Goal: Task Accomplishment & Management: Use online tool/utility

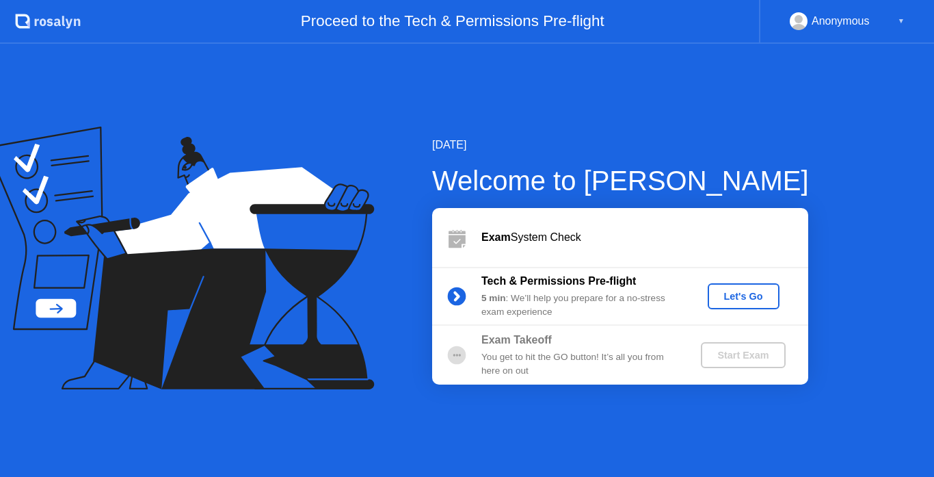
click at [751, 299] on div "Let's Go" at bounding box center [743, 296] width 61 height 11
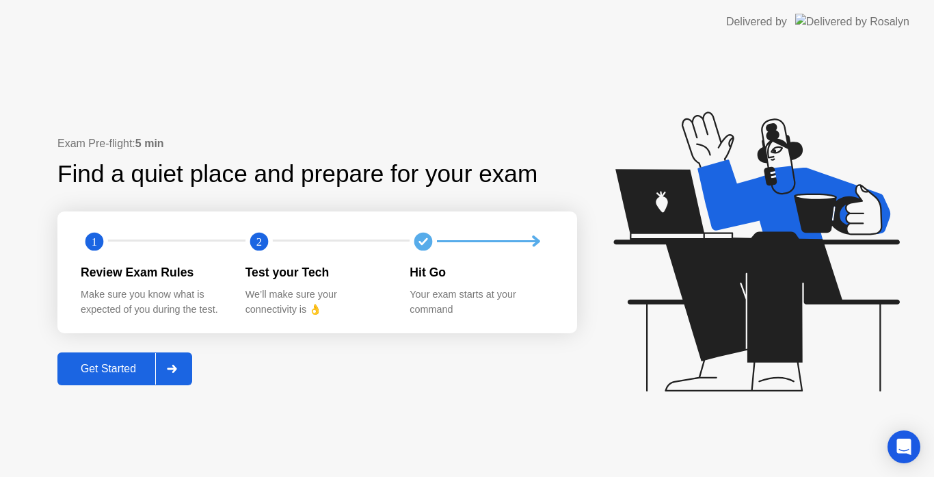
click at [96, 373] on div "Get Started" at bounding box center [109, 368] width 94 height 12
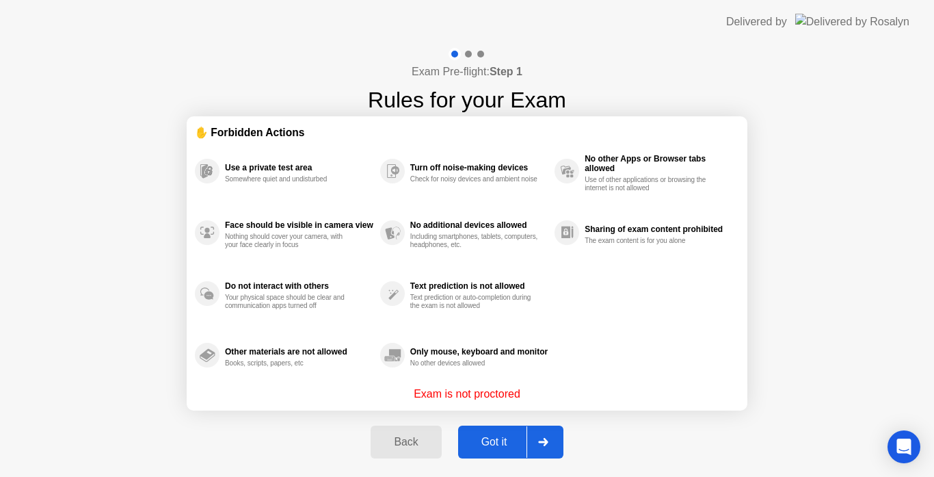
click at [468, 448] on div "Got it" at bounding box center [494, 442] width 64 height 12
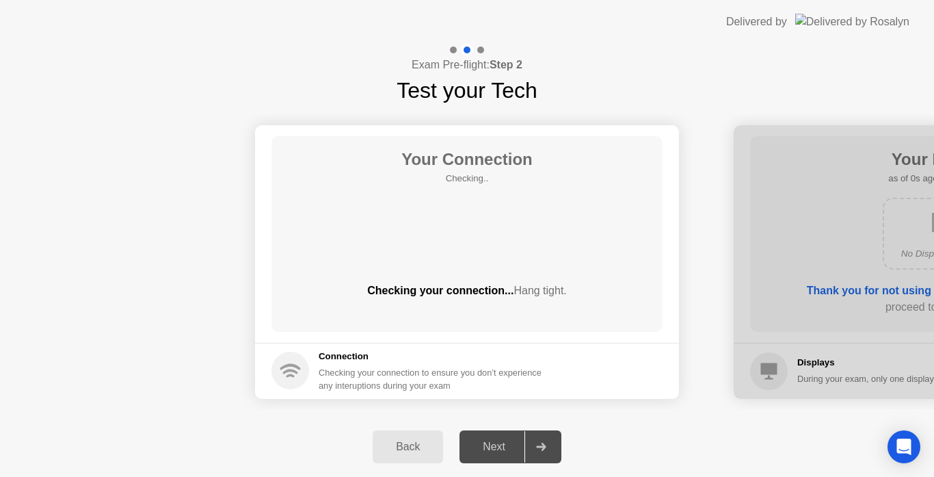
click at [481, 446] on div "Next" at bounding box center [494, 446] width 61 height 12
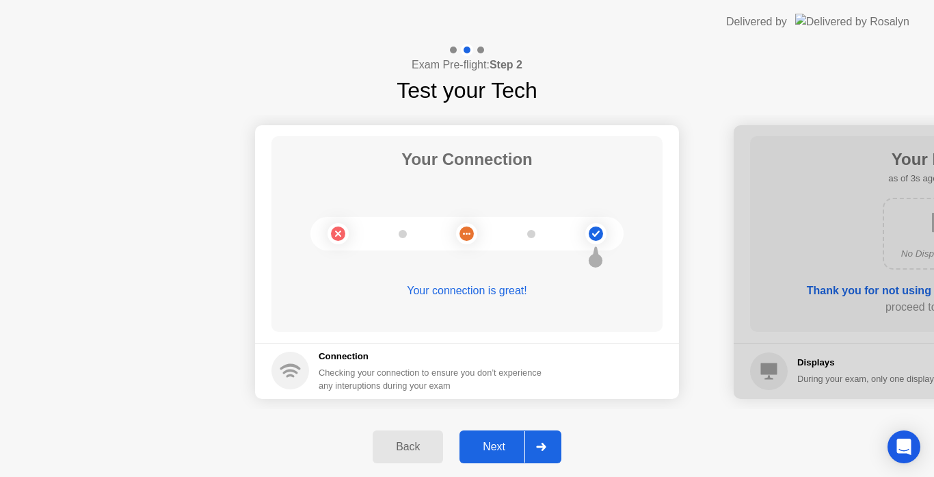
click at [474, 448] on div "Next" at bounding box center [494, 446] width 61 height 12
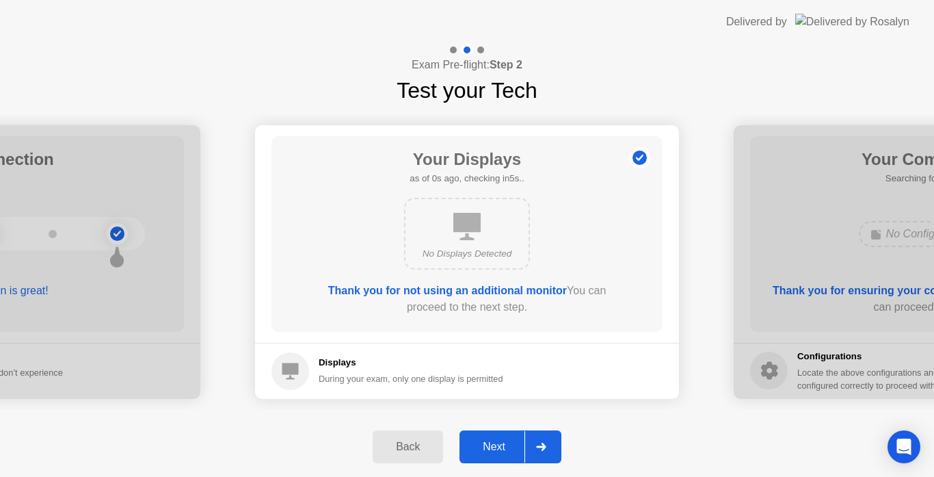
click at [474, 448] on div "Next" at bounding box center [494, 446] width 61 height 12
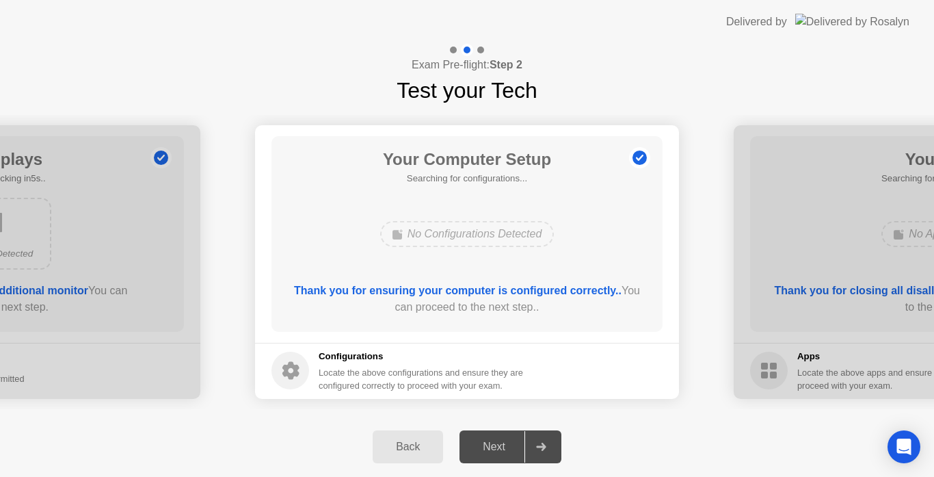
click at [474, 448] on div "Next" at bounding box center [494, 446] width 61 height 12
click at [505, 447] on div "Next" at bounding box center [494, 446] width 61 height 12
click at [515, 446] on div "Next" at bounding box center [494, 446] width 61 height 12
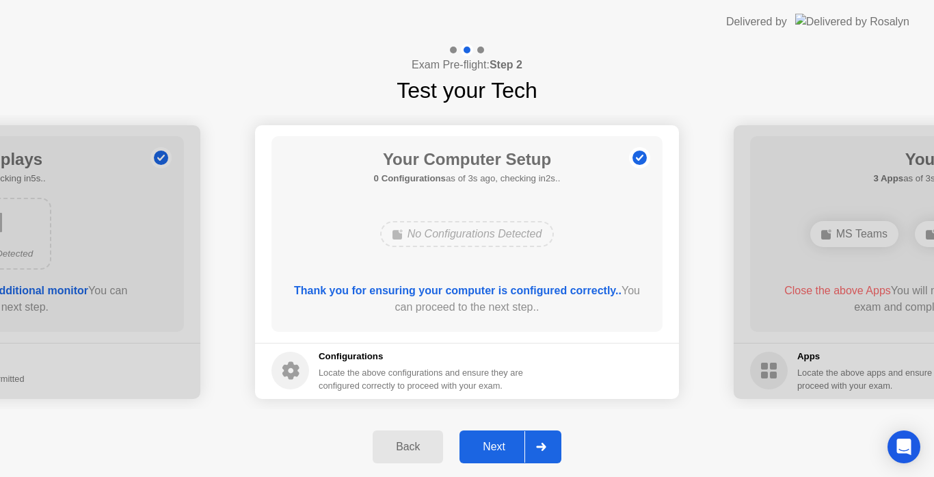
click at [499, 450] on div "Next" at bounding box center [494, 446] width 61 height 12
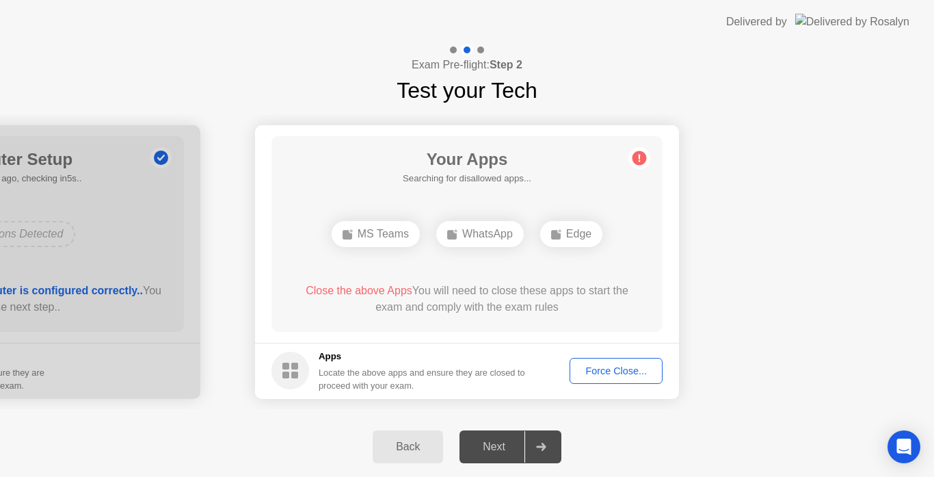
click at [500, 450] on div "Next" at bounding box center [494, 446] width 61 height 12
click at [596, 371] on div "Force Close..." at bounding box center [615, 370] width 83 height 11
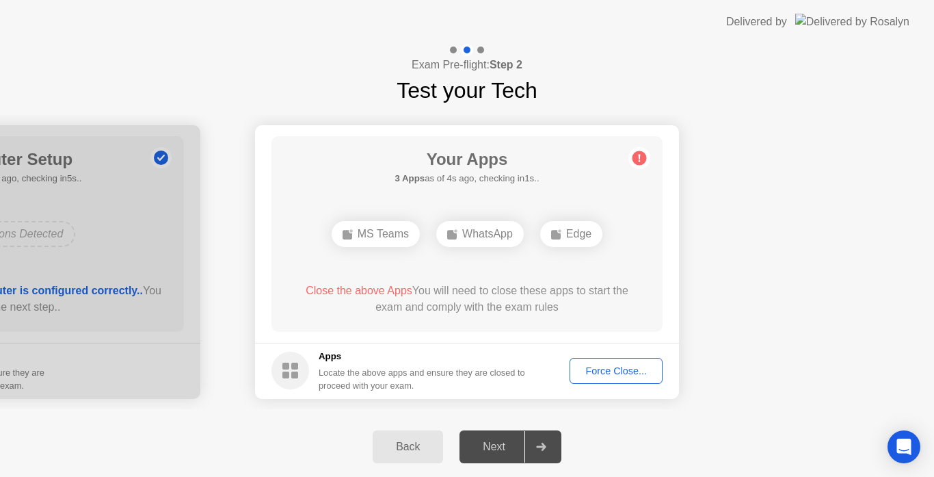
click at [505, 446] on div "Next" at bounding box center [494, 446] width 61 height 12
click at [496, 451] on div "Next" at bounding box center [494, 446] width 61 height 12
click at [469, 241] on div "Edge" at bounding box center [467, 234] width 62 height 26
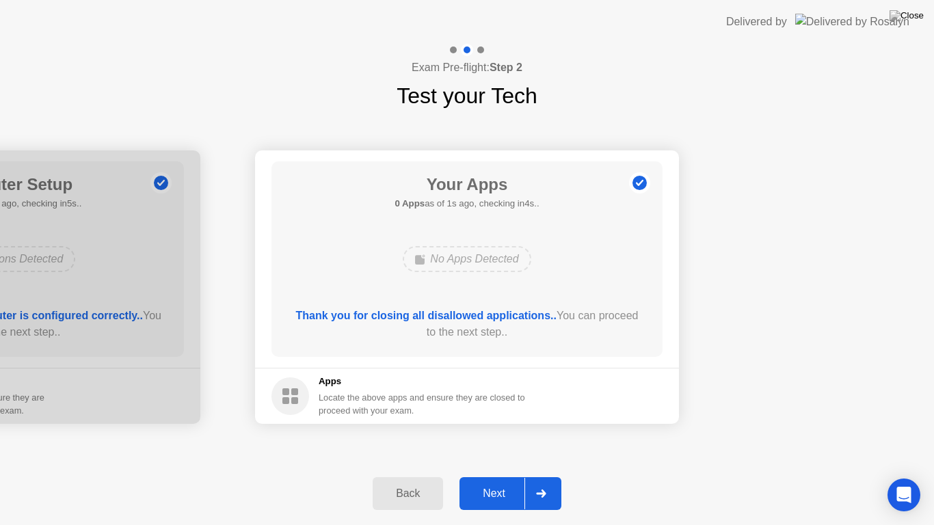
click at [487, 476] on button "Next" at bounding box center [510, 493] width 102 height 33
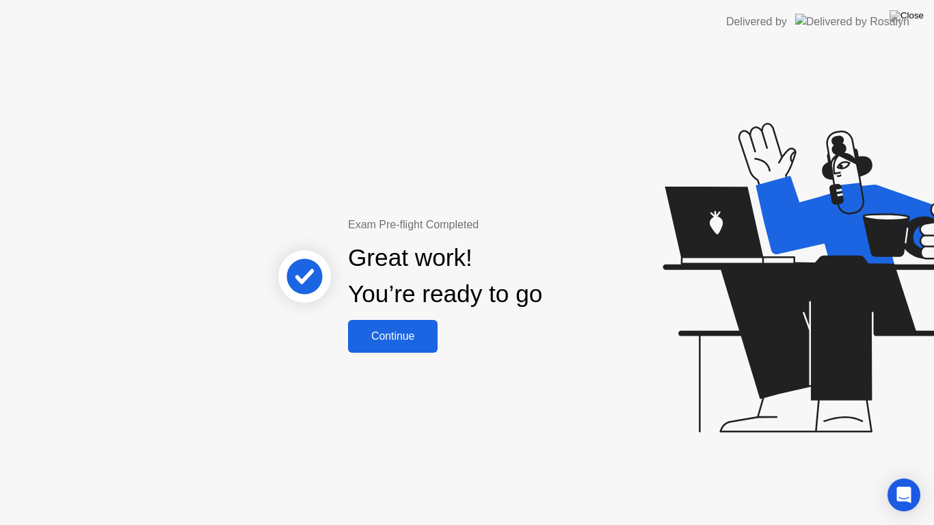
click at [420, 335] on div "Continue" at bounding box center [392, 336] width 81 height 12
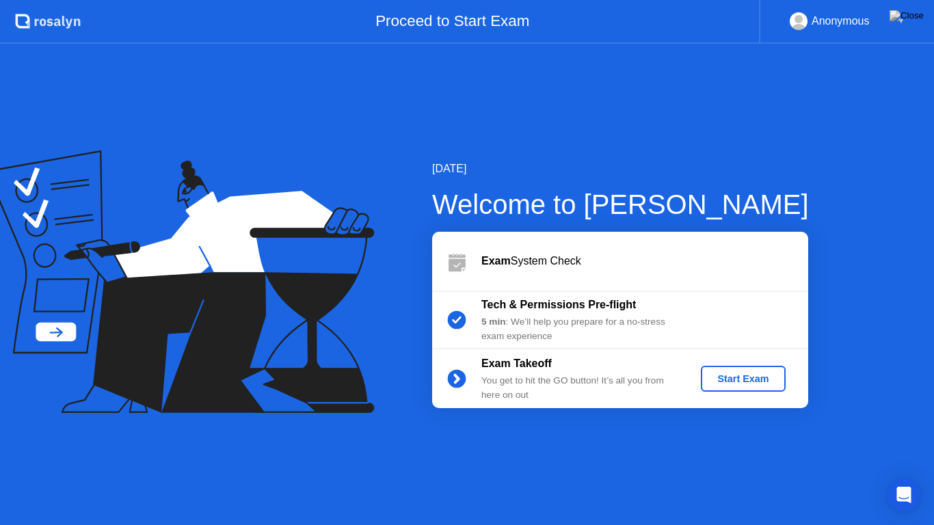
click at [714, 384] on div "Start Exam" at bounding box center [742, 378] width 73 height 11
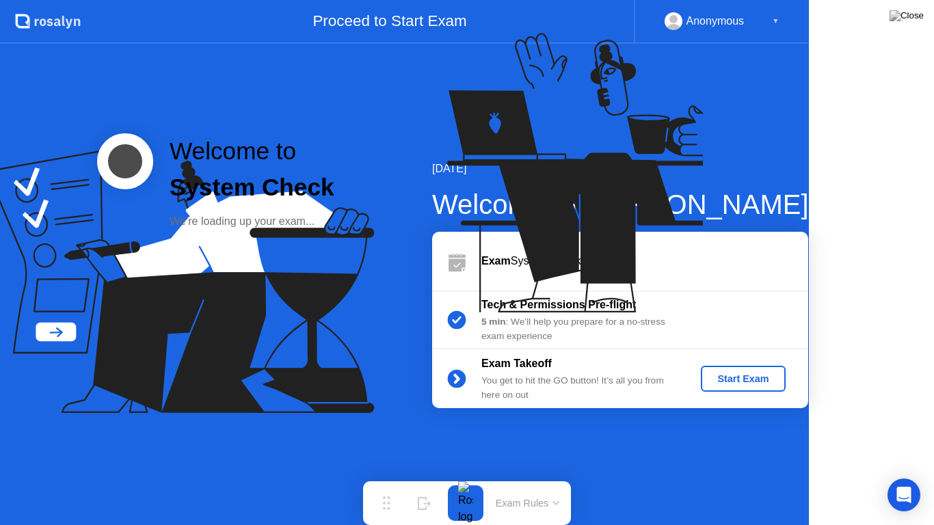
click at [714, 354] on icon at bounding box center [586, 179] width 353 height 350
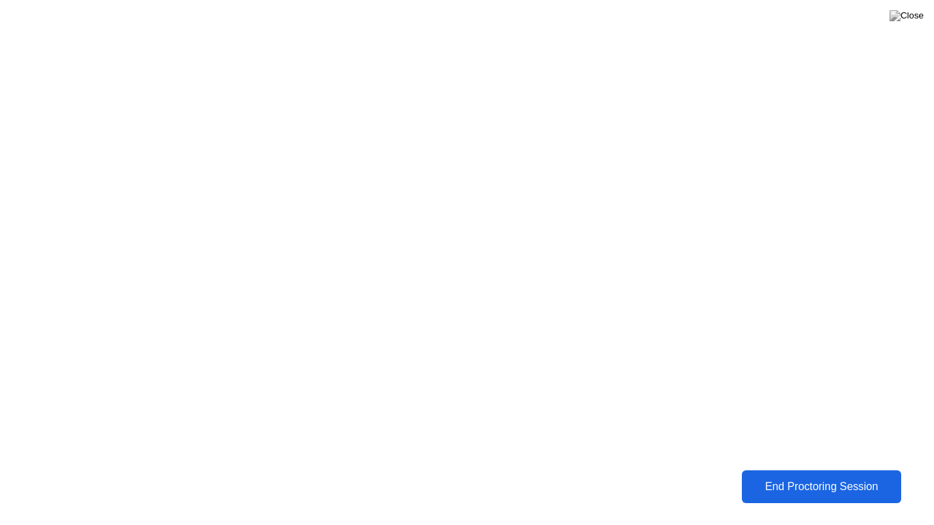
click at [773, 476] on div "End Proctoring Session" at bounding box center [821, 487] width 152 height 12
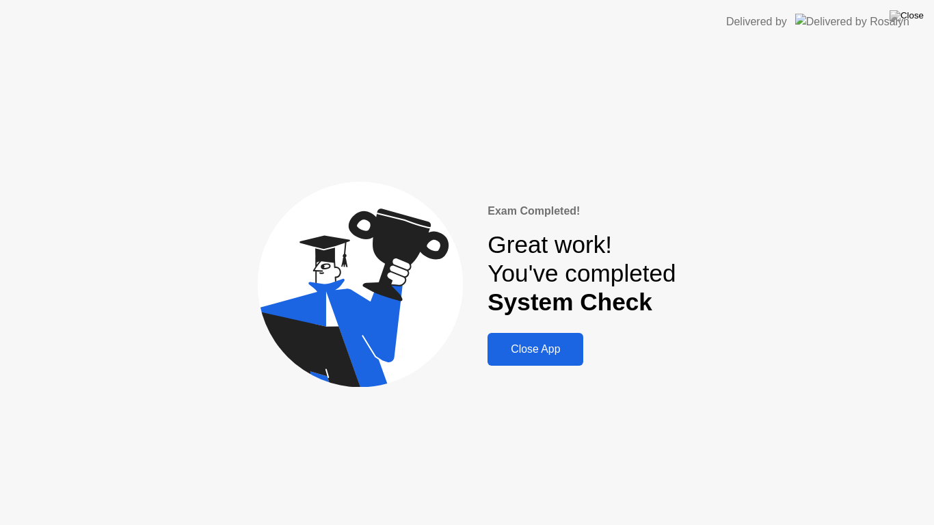
click at [556, 352] on div "Close App" at bounding box center [536, 349] width 88 height 12
